Goal: Find specific page/section: Find specific page/section

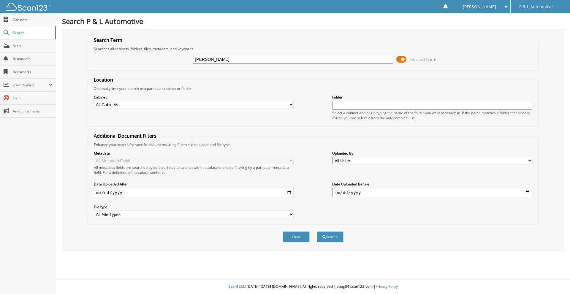
type input "[PERSON_NAME]"
click at [317, 232] on button "Search" at bounding box center [330, 237] width 27 height 11
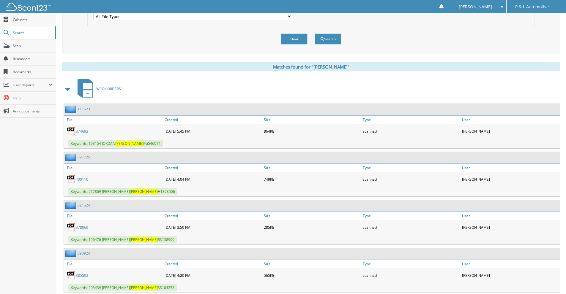
scroll to position [215, 0]
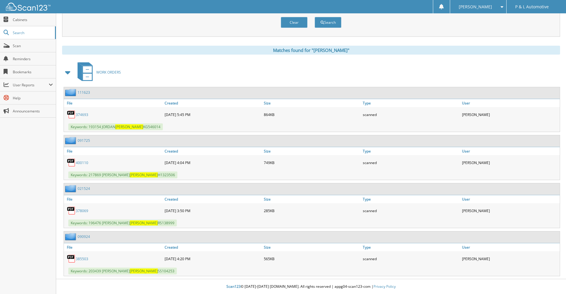
click at [85, 161] on link "400110" at bounding box center [82, 162] width 12 height 5
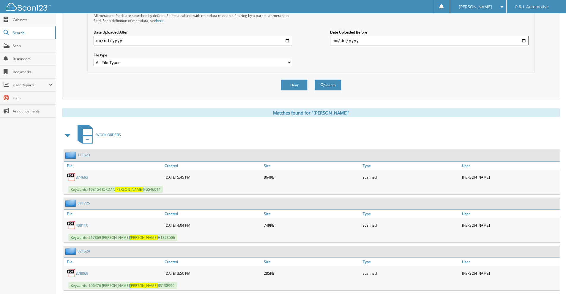
scroll to position [0, 0]
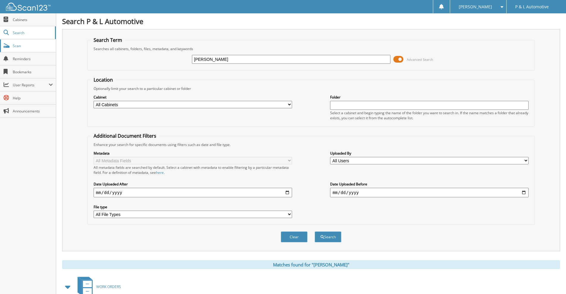
click at [24, 46] on span "Scan" at bounding box center [33, 45] width 40 height 5
